Goal: Information Seeking & Learning: Find specific fact

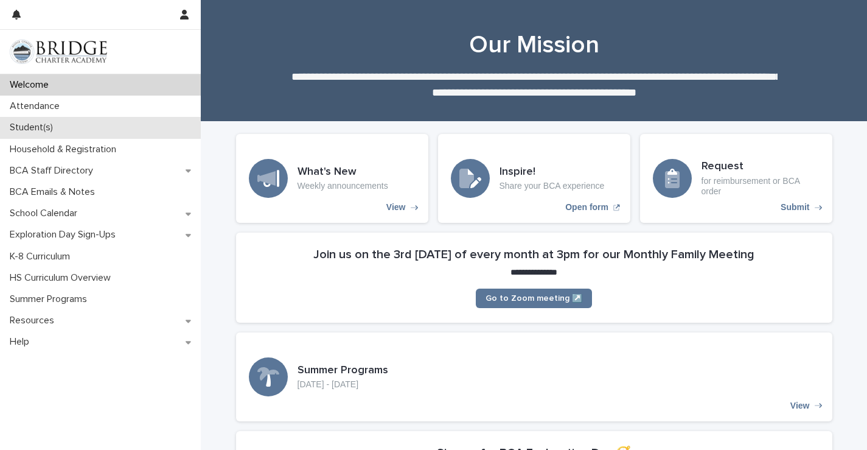
click at [134, 120] on div "Student(s)" at bounding box center [100, 127] width 201 height 21
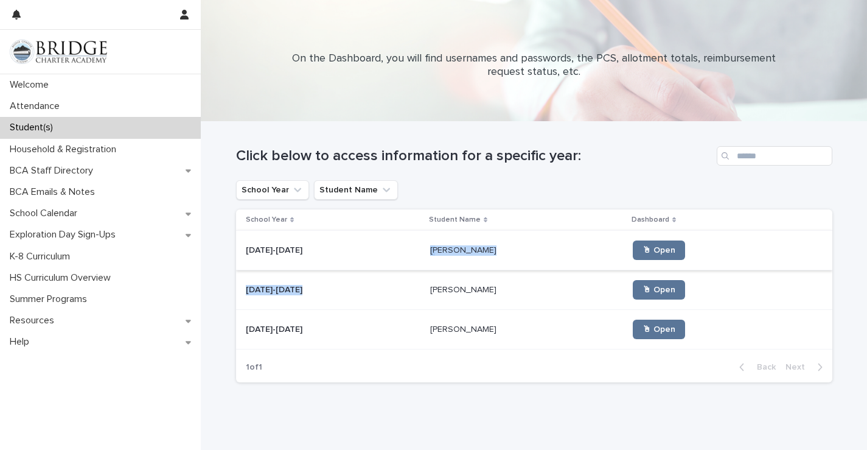
click at [333, 270] on tbody "[DATE]-[DATE] [DATE]-[DATE] [PERSON_NAME] [PERSON_NAME] 🖱 Open [DATE]-[DATE] [D…" at bounding box center [534, 290] width 596 height 119
drag, startPoint x: 333, startPoint y: 270, endPoint x: 333, endPoint y: 262, distance: 7.3
click at [333, 262] on td "[DATE]-[DATE] [DATE]-[DATE]" at bounding box center [331, 251] width 190 height 40
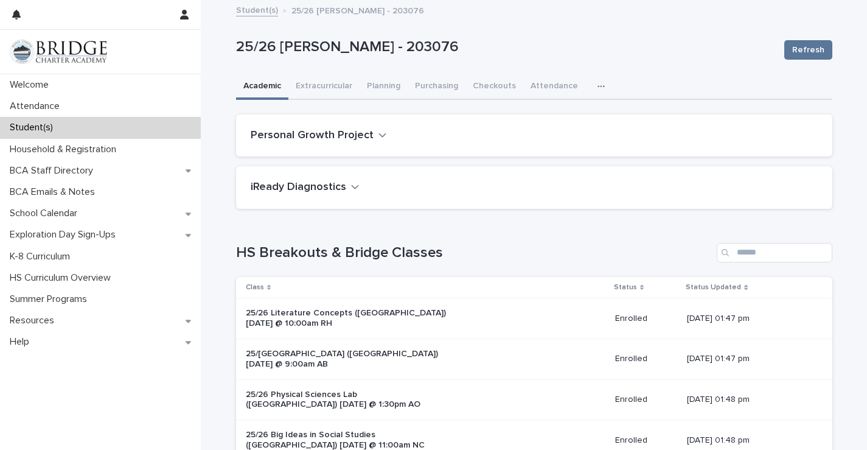
click at [598, 84] on div "button" at bounding box center [604, 86] width 12 height 9
click at [544, 120] on span "General" at bounding box center [544, 118] width 32 height 9
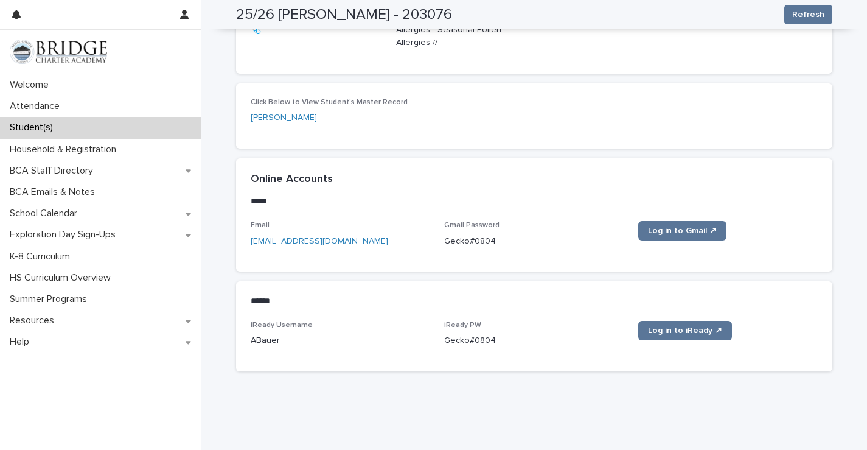
scroll to position [560, 0]
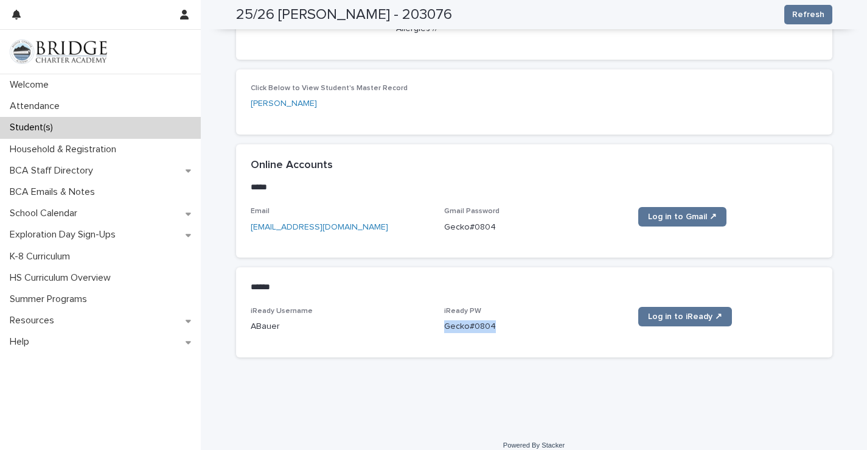
drag, startPoint x: 444, startPoint y: 321, endPoint x: 501, endPoint y: 321, distance: 57.2
click at [501, 321] on p "Gecko#0804" at bounding box center [534, 326] width 180 height 13
copy p "Gecko#0804"
